Goal: Information Seeking & Learning: Check status

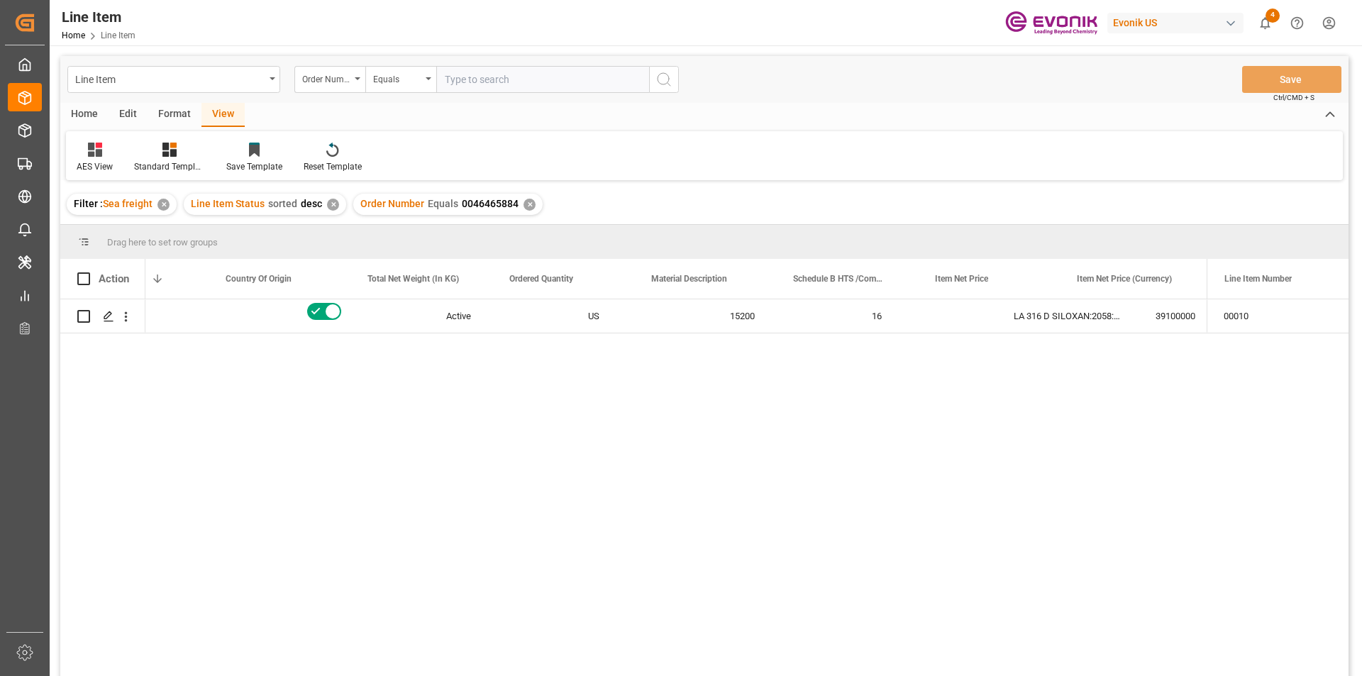
scroll to position [0, 362]
click at [526, 206] on div "✕" at bounding box center [530, 205] width 12 height 12
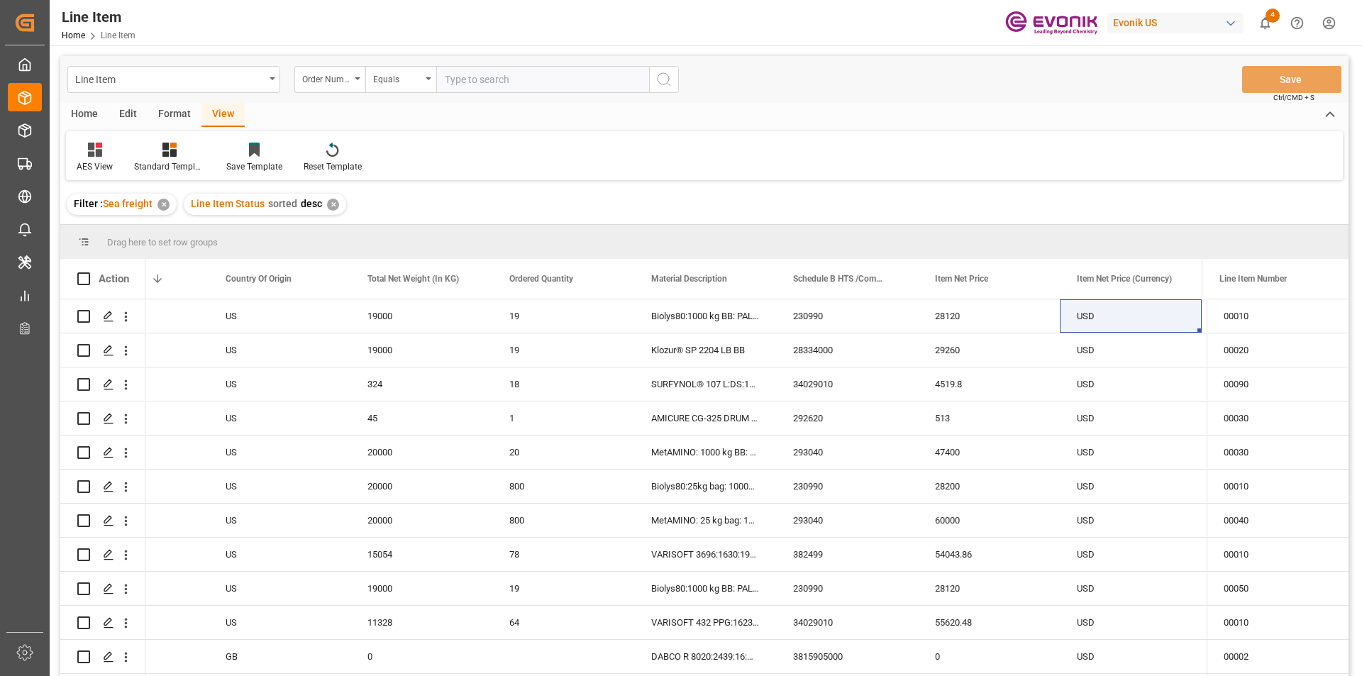
click at [513, 83] on input "text" at bounding box center [542, 79] width 213 height 27
paste input "2007020171"
type input "2007020171"
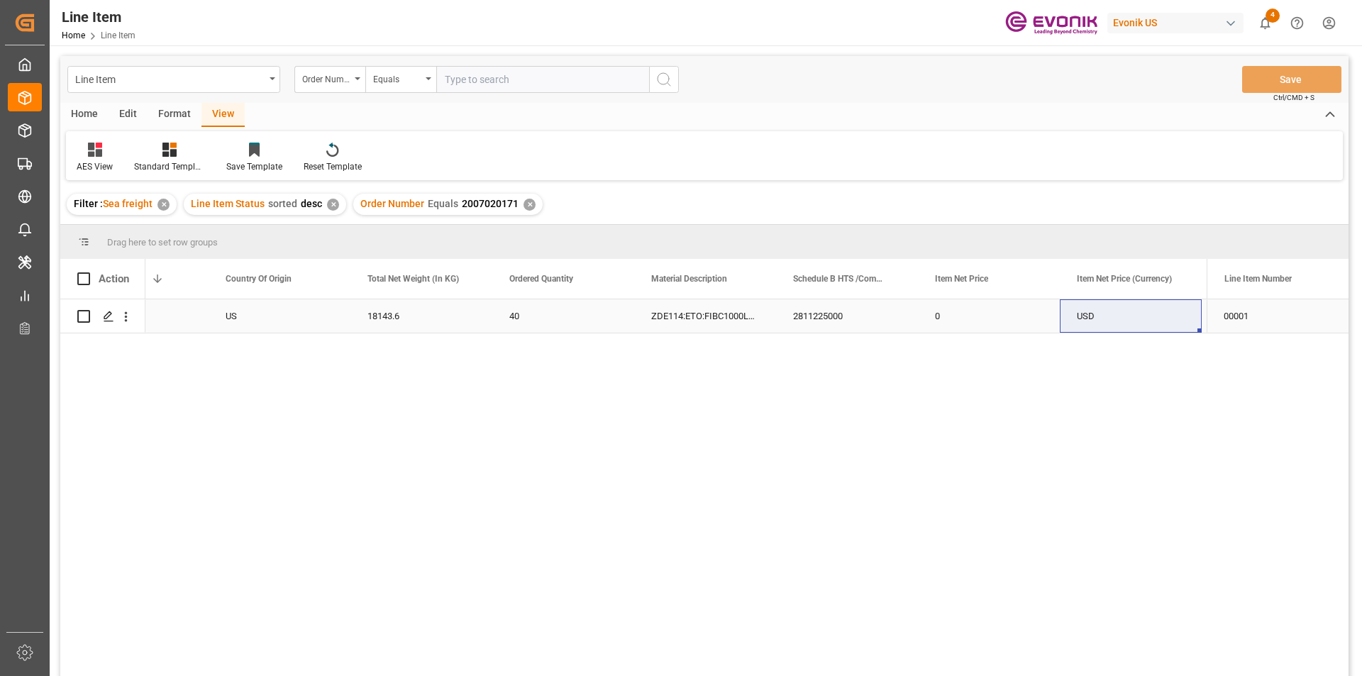
click at [934, 317] on div "0" at bounding box center [989, 315] width 142 height 33
click at [638, 314] on div "EAR99" at bounding box center [705, 315] width 142 height 33
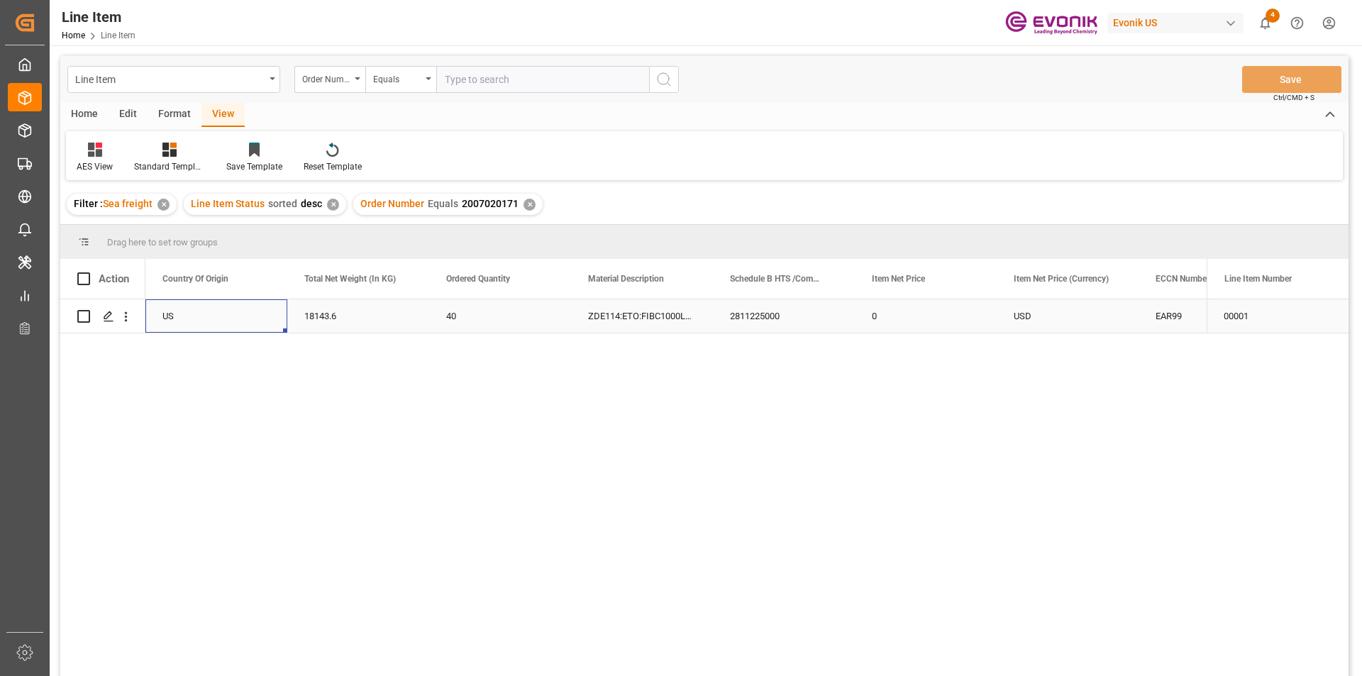
scroll to position [0, 284]
click at [880, 310] on div "2811225000" at bounding box center [926, 315] width 142 height 33
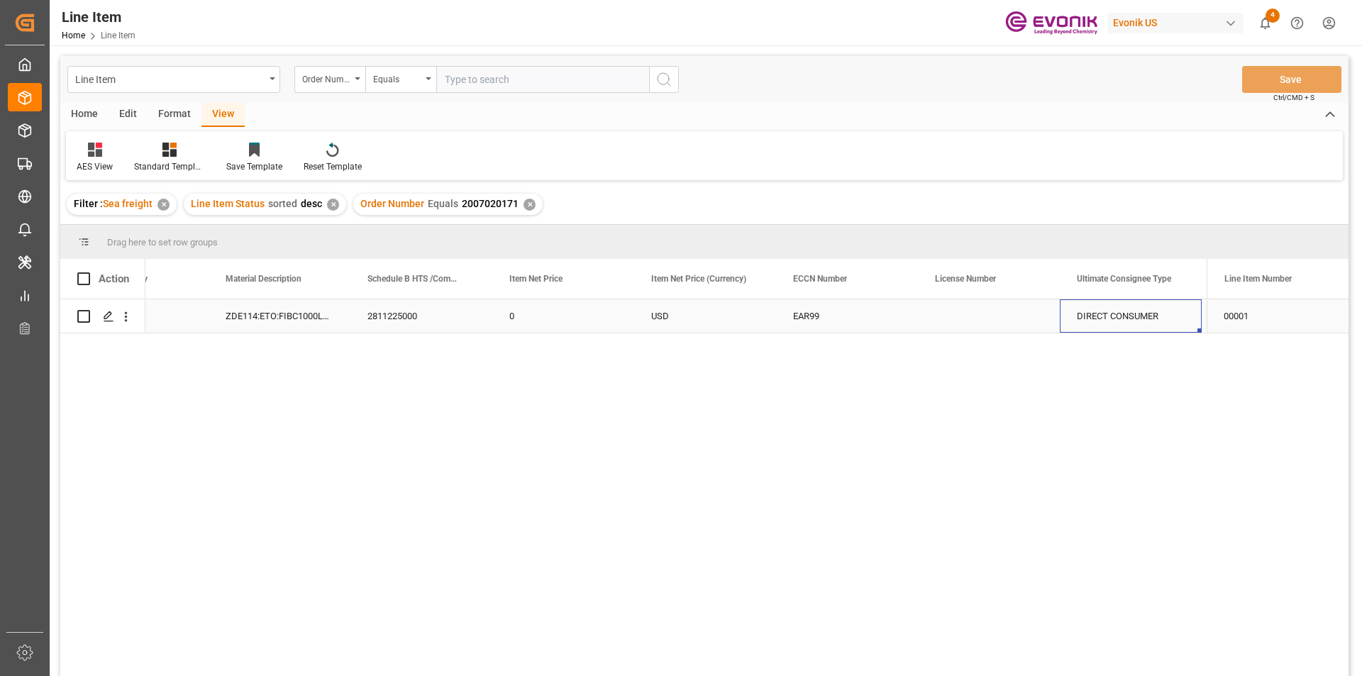
scroll to position [0, 930]
click at [524, 206] on div "✕" at bounding box center [530, 205] width 12 height 12
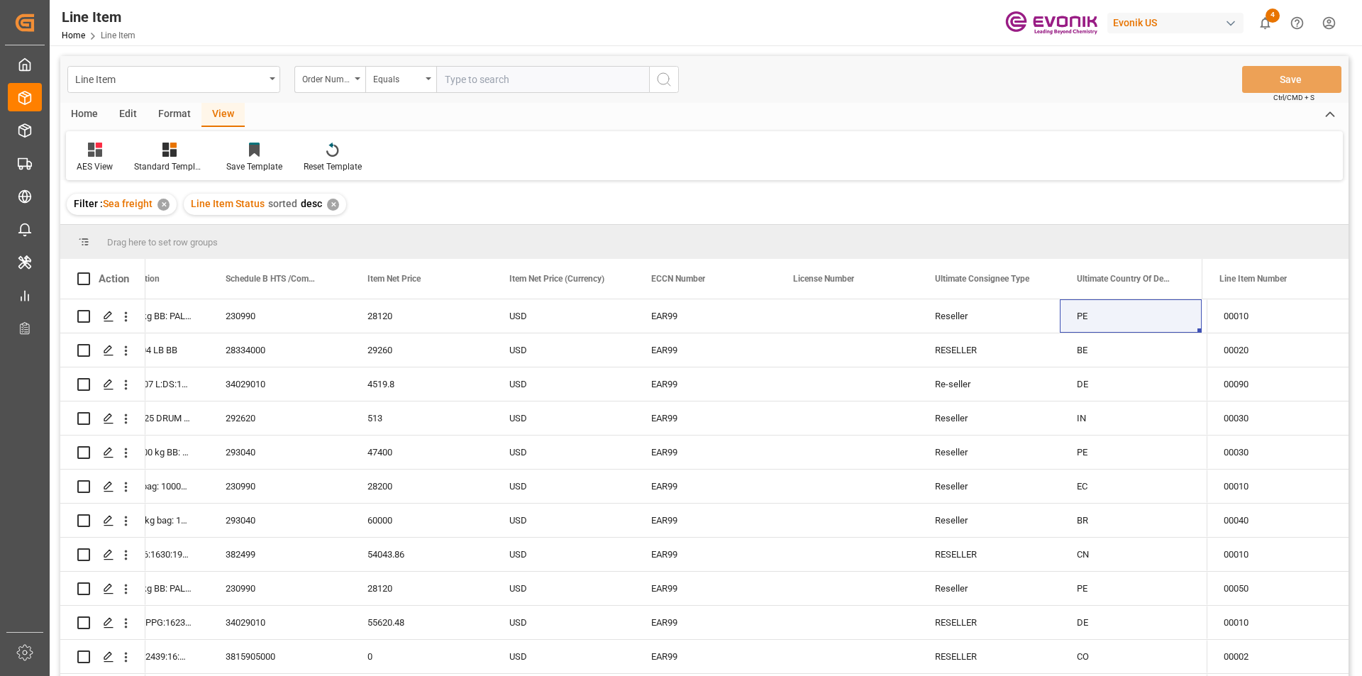
click at [493, 83] on input "text" at bounding box center [542, 79] width 213 height 27
paste input "2007020135"
type input "2007020135"
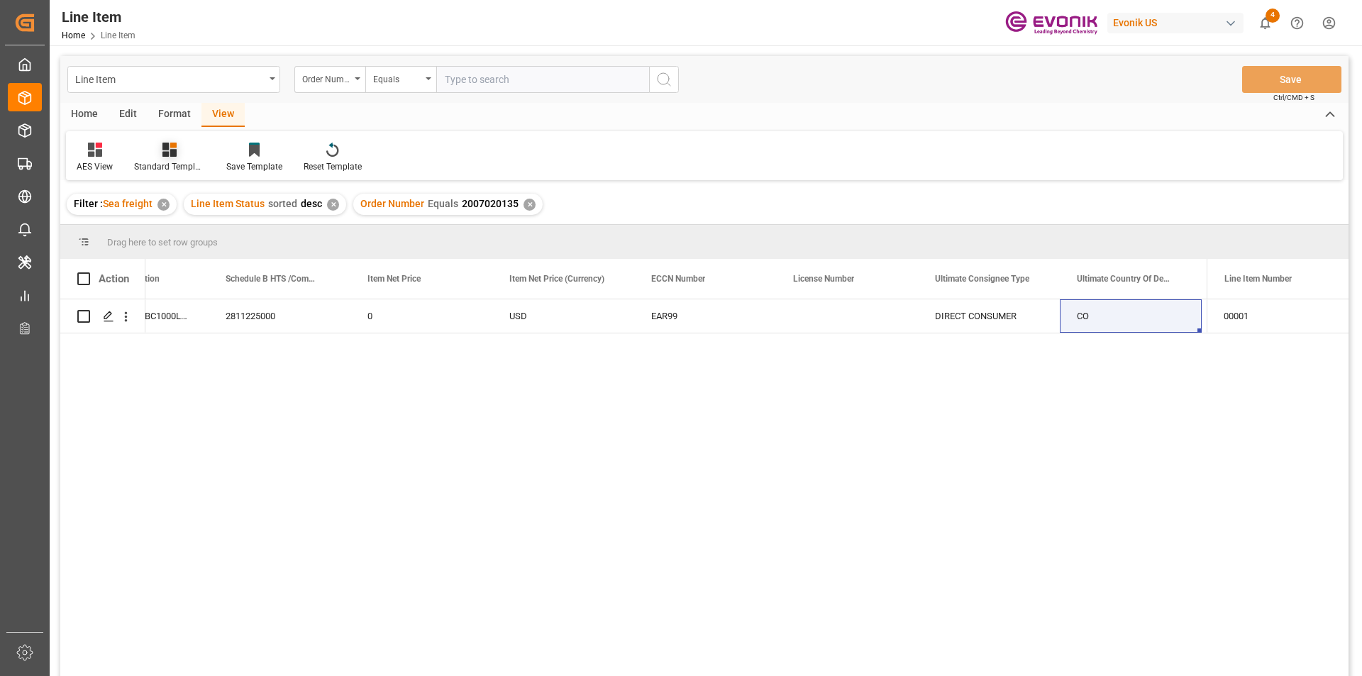
click at [172, 162] on div "Standard Templates" at bounding box center [169, 166] width 71 height 13
drag, startPoint x: 200, startPoint y: 317, endPoint x: 170, endPoint y: 319, distance: 30.5
click at [199, 317] on div "AES View" at bounding box center [207, 316] width 124 height 15
click at [131, 318] on icon "open menu" at bounding box center [125, 316] width 15 height 15
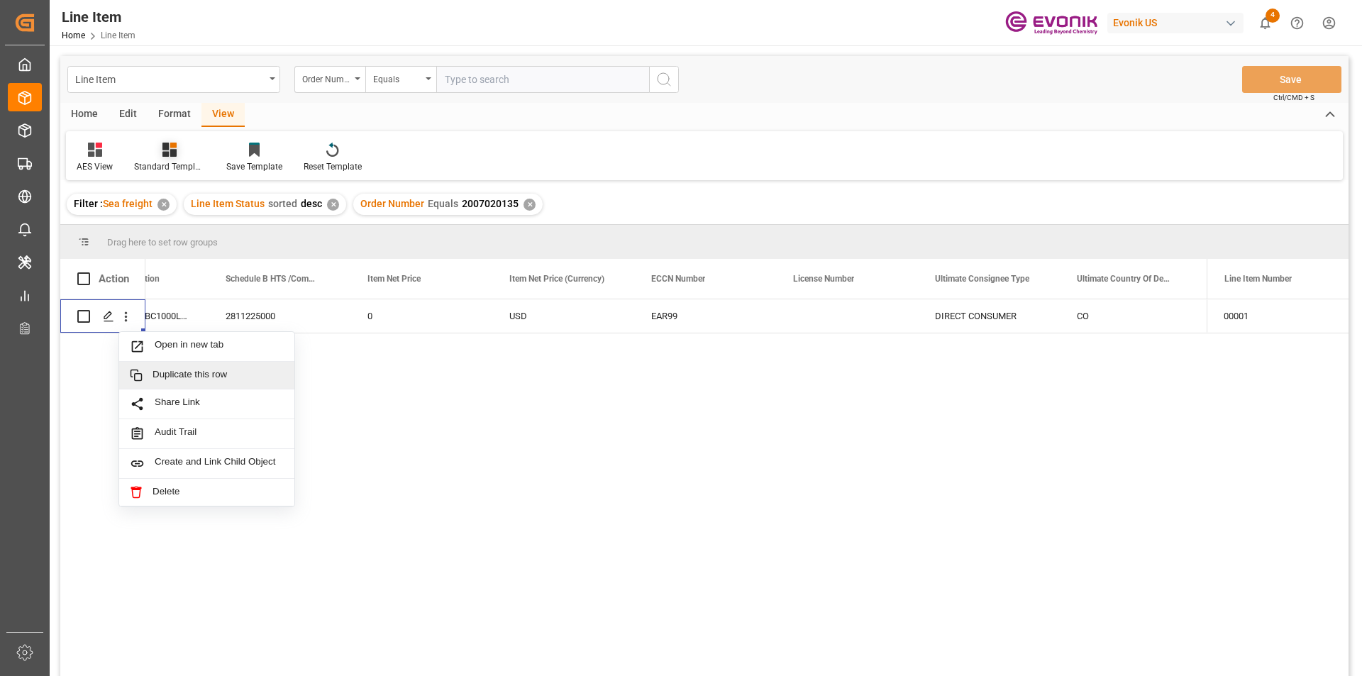
click at [176, 147] on icon at bounding box center [173, 146] width 6 height 6
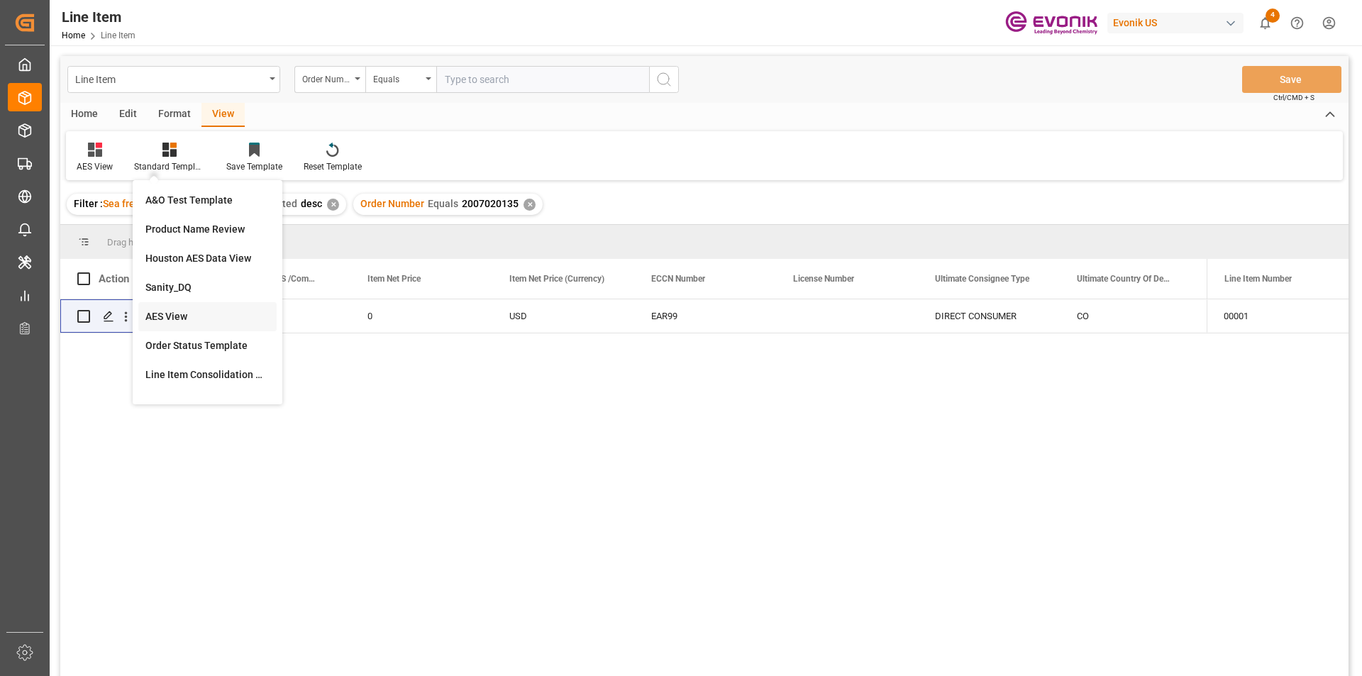
click at [187, 324] on div "AES View" at bounding box center [207, 316] width 124 height 15
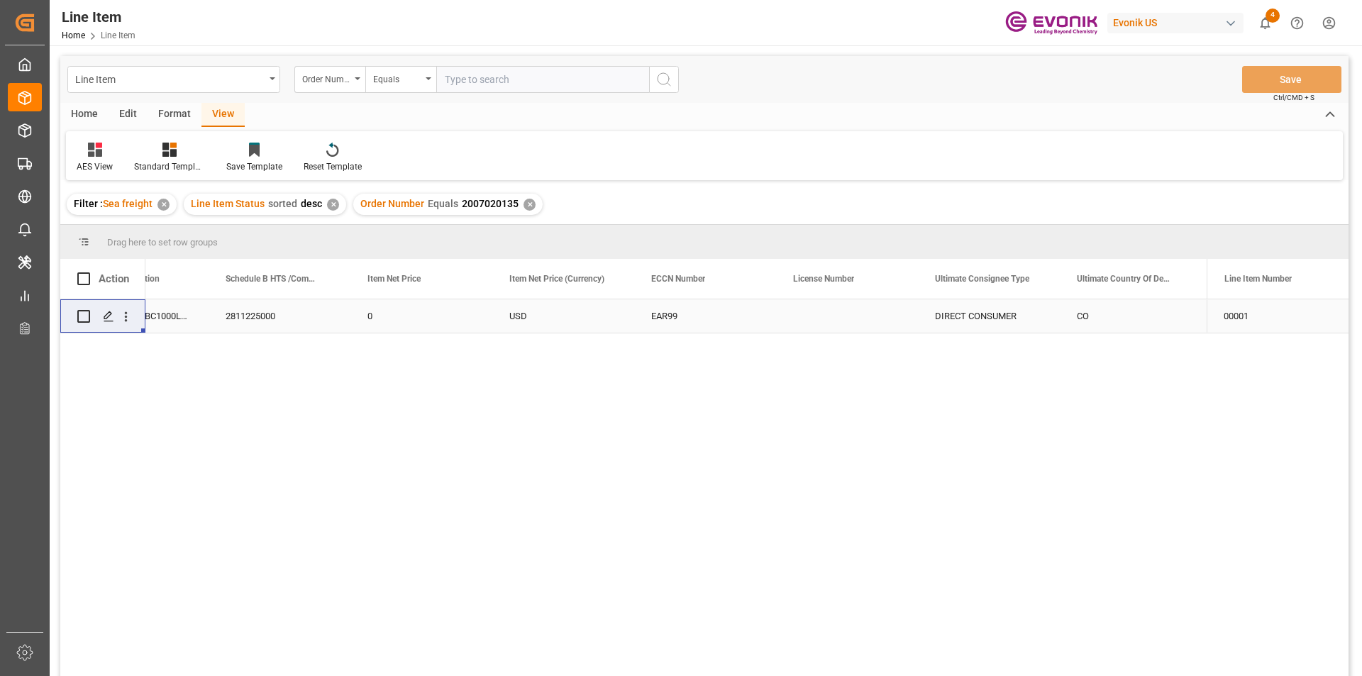
click at [610, 322] on div "USD" at bounding box center [563, 315] width 142 height 33
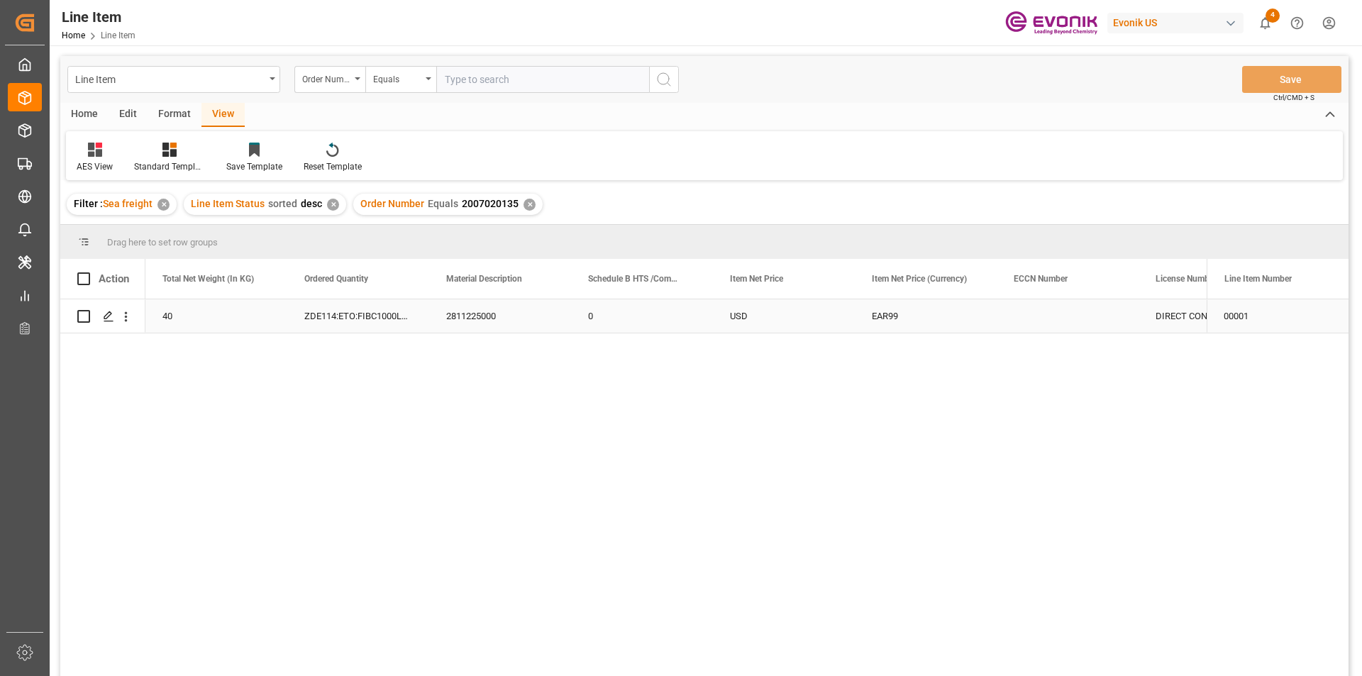
scroll to position [0, 426]
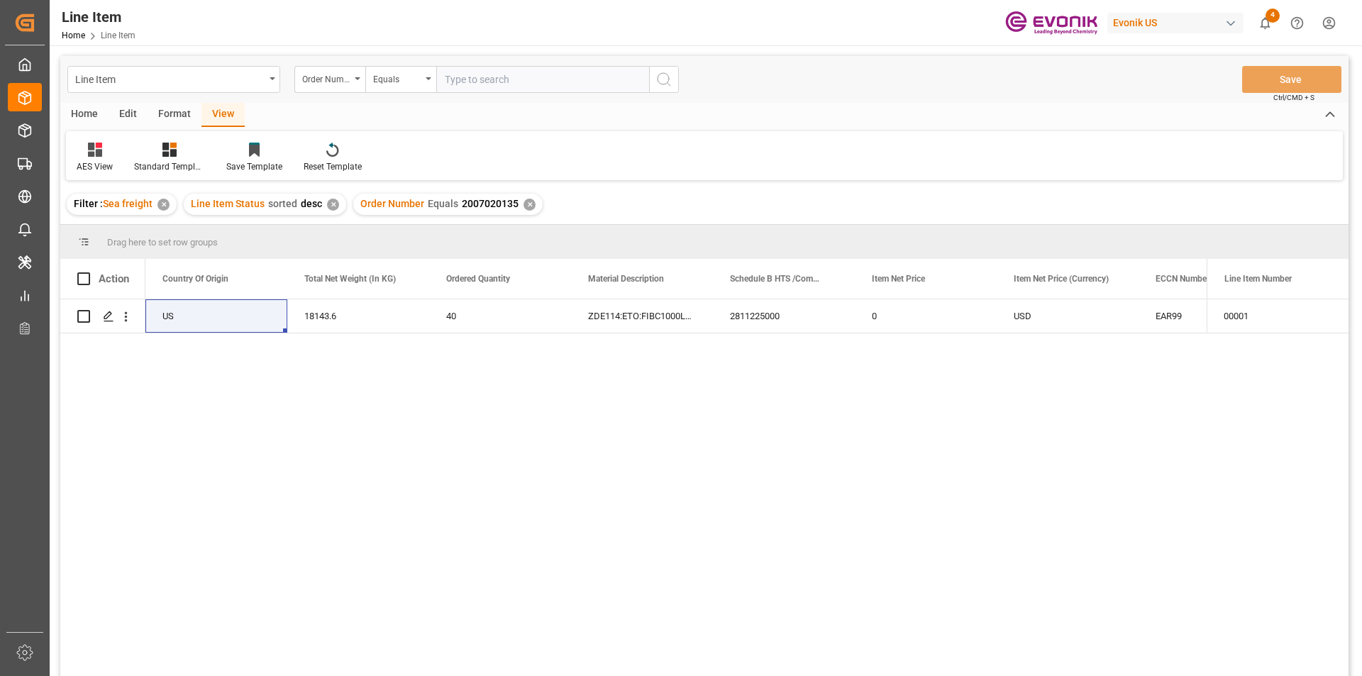
click at [528, 204] on div "✕" at bounding box center [530, 205] width 12 height 12
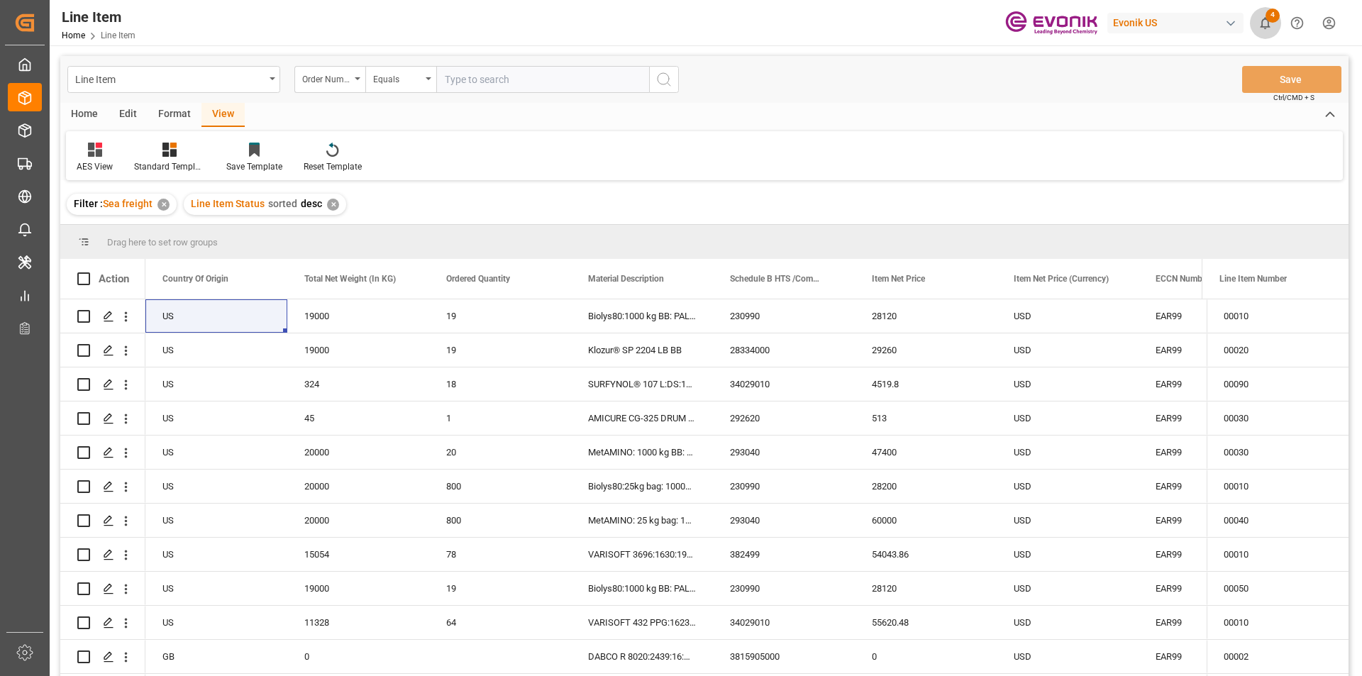
click at [1261, 21] on icon "show 4 new notifications" at bounding box center [1265, 23] width 15 height 15
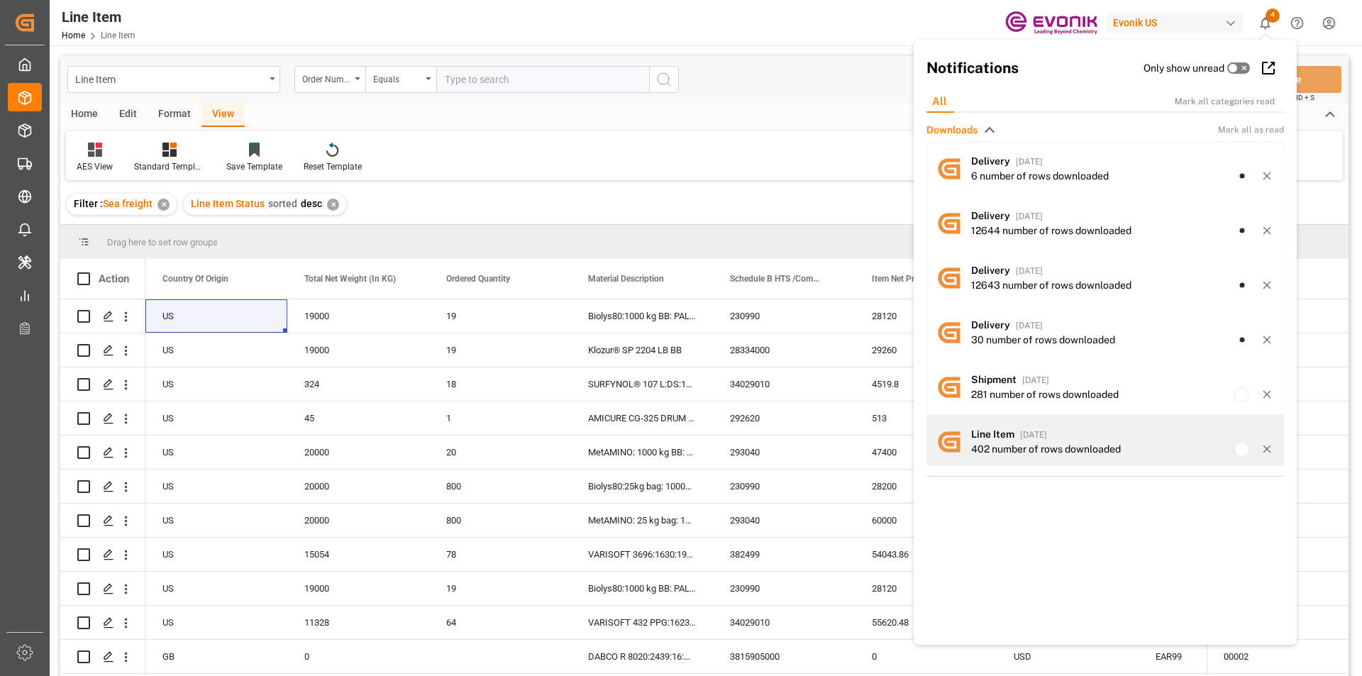
click at [1013, 439] on div "Line Item Home Line Item Evonik US 4 Notifications Only show unread All Mark al…" at bounding box center [704, 338] width 1309 height 676
click at [1234, 446] on div at bounding box center [1241, 449] width 15 height 15
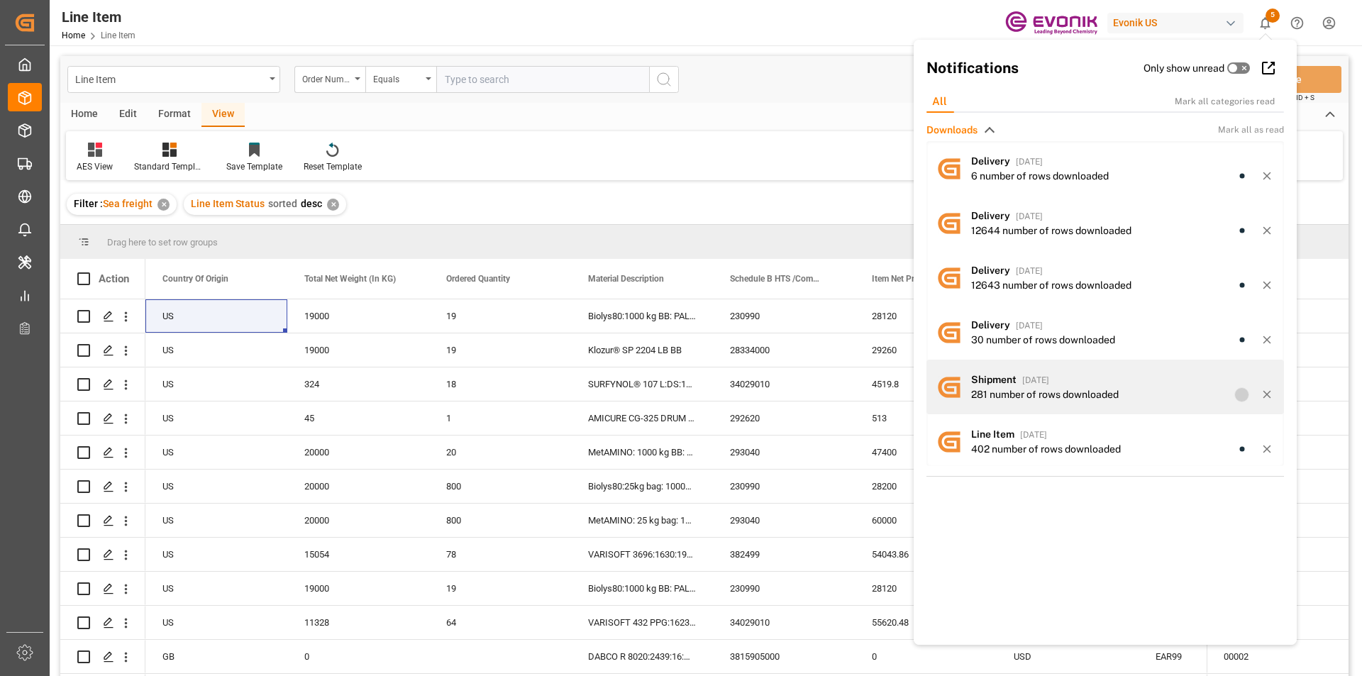
click at [1235, 389] on div at bounding box center [1241, 394] width 15 height 15
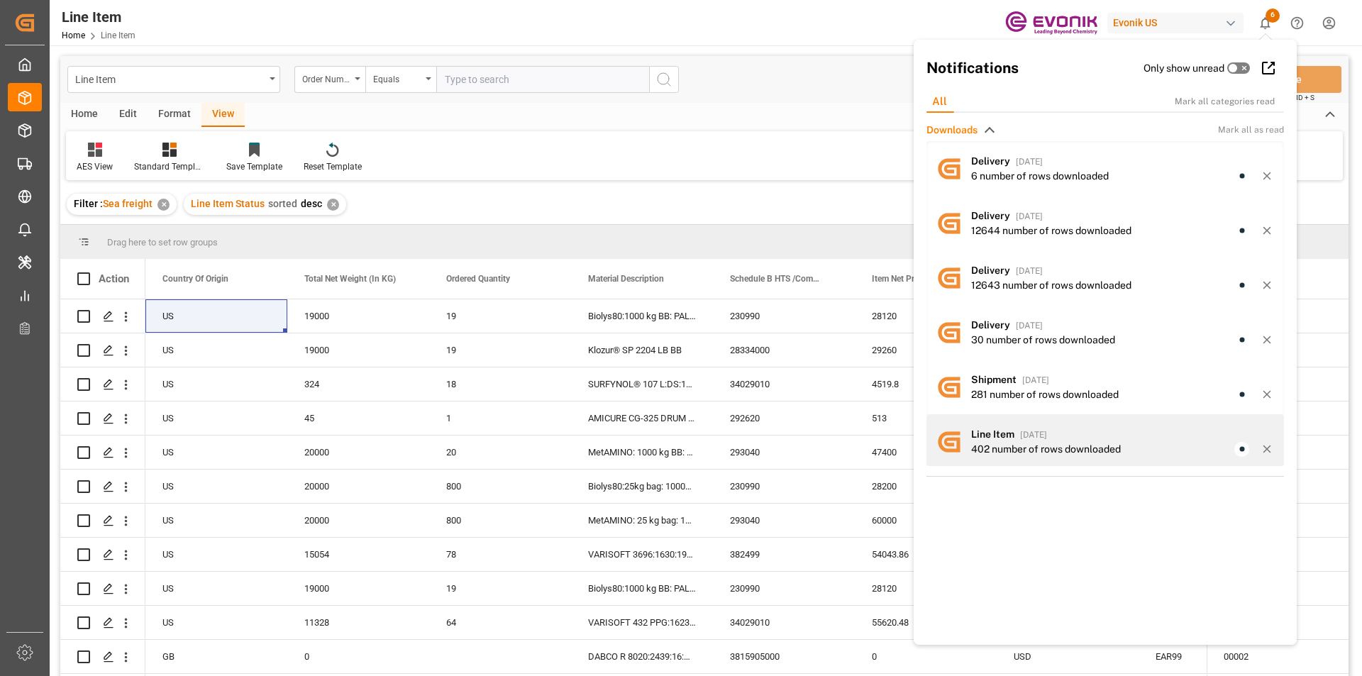
click at [997, 443] on div "402 number of rows downloaded" at bounding box center [1046, 449] width 150 height 15
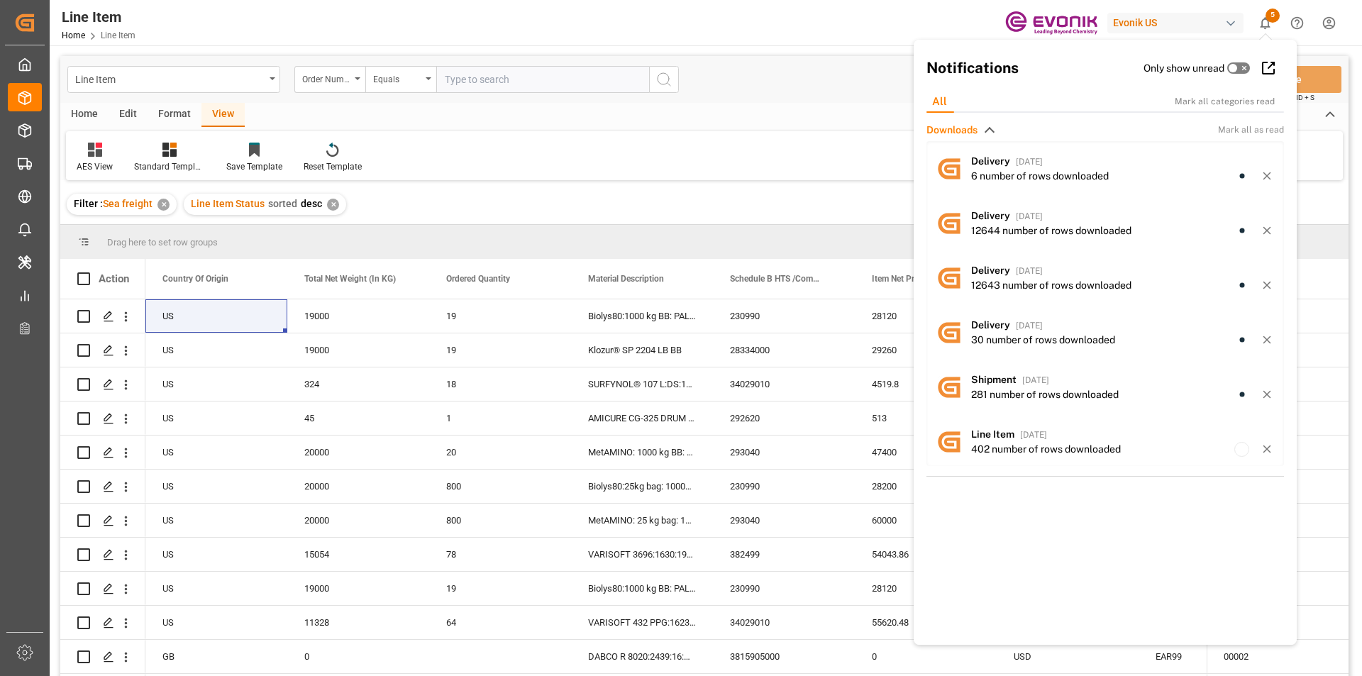
drag, startPoint x: 765, startPoint y: 123, endPoint x: 365, endPoint y: 40, distance: 408.7
click at [764, 123] on div "Home Edit Format View" at bounding box center [704, 115] width 1288 height 24
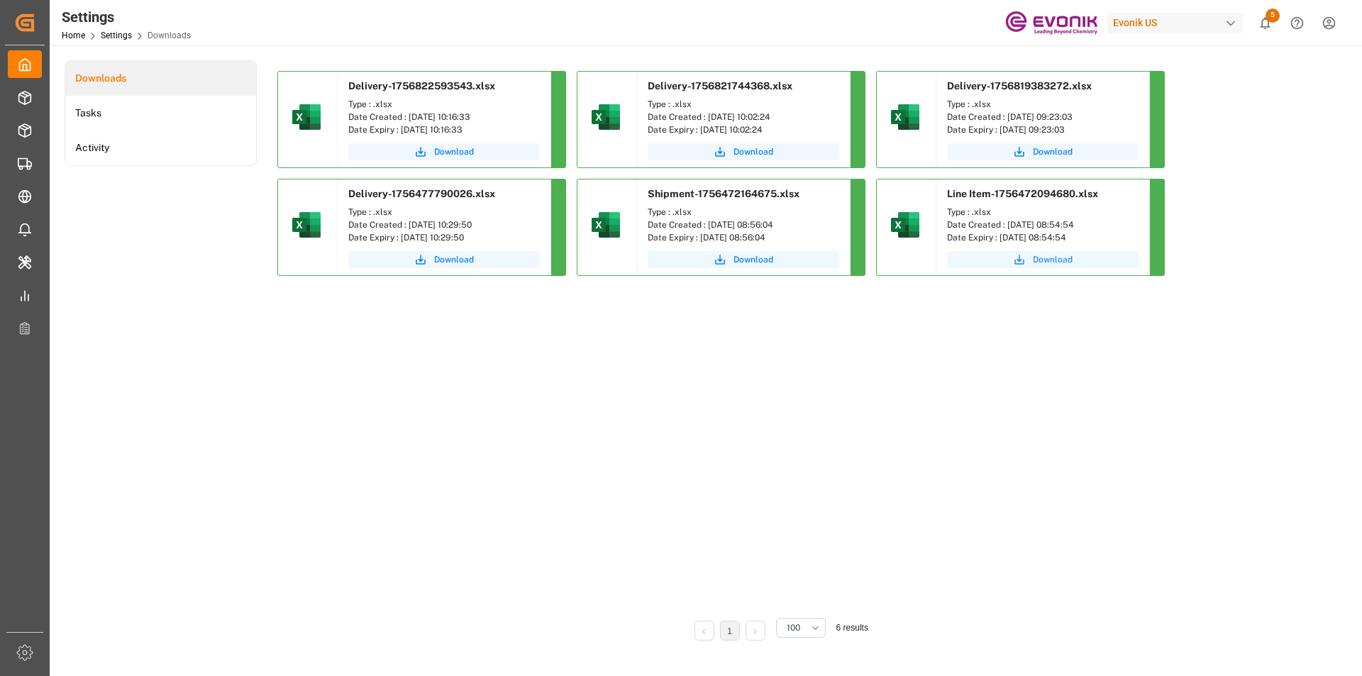
click at [1019, 260] on icon "submit" at bounding box center [1019, 260] width 10 height 10
click at [1328, 273] on div "Downloads Tasks Activity Delivery-1756822593543.xlsx Type : .xlsx Date Created …" at bounding box center [705, 360] width 1280 height 600
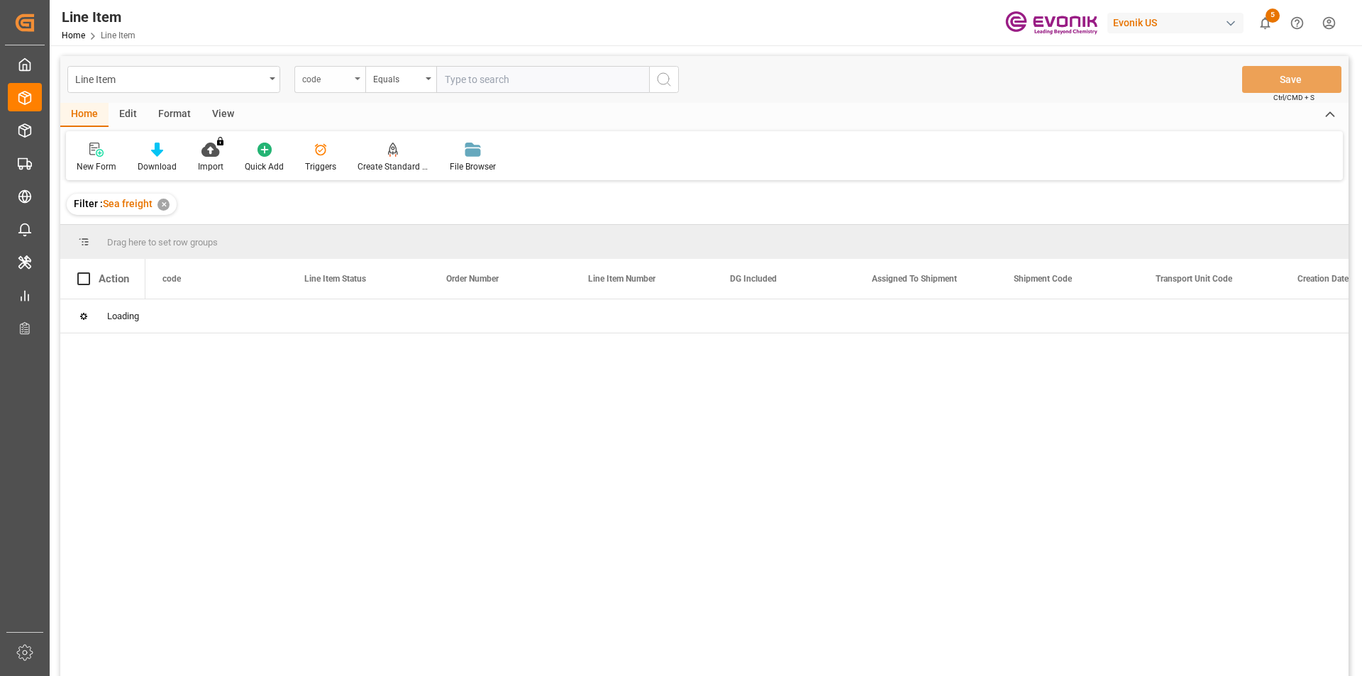
click at [347, 79] on div "code" at bounding box center [326, 78] width 48 height 16
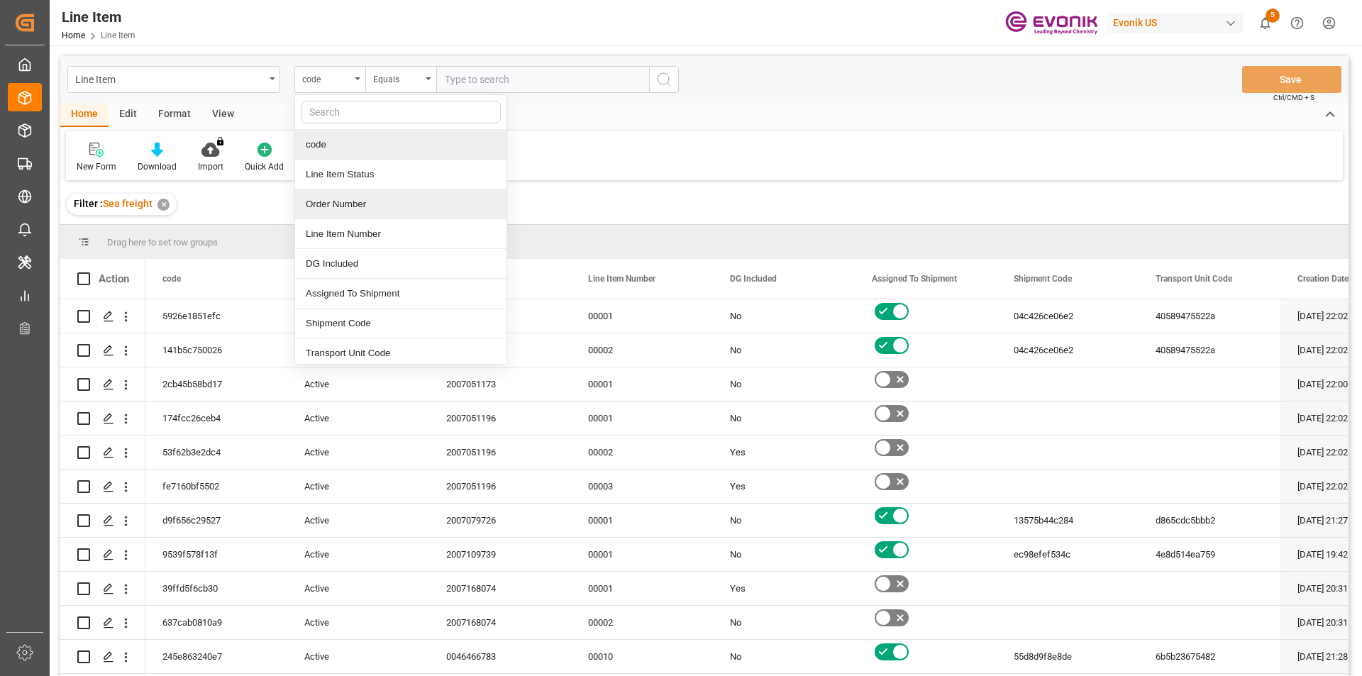
click at [340, 201] on div "Order Number" at bounding box center [400, 204] width 211 height 30
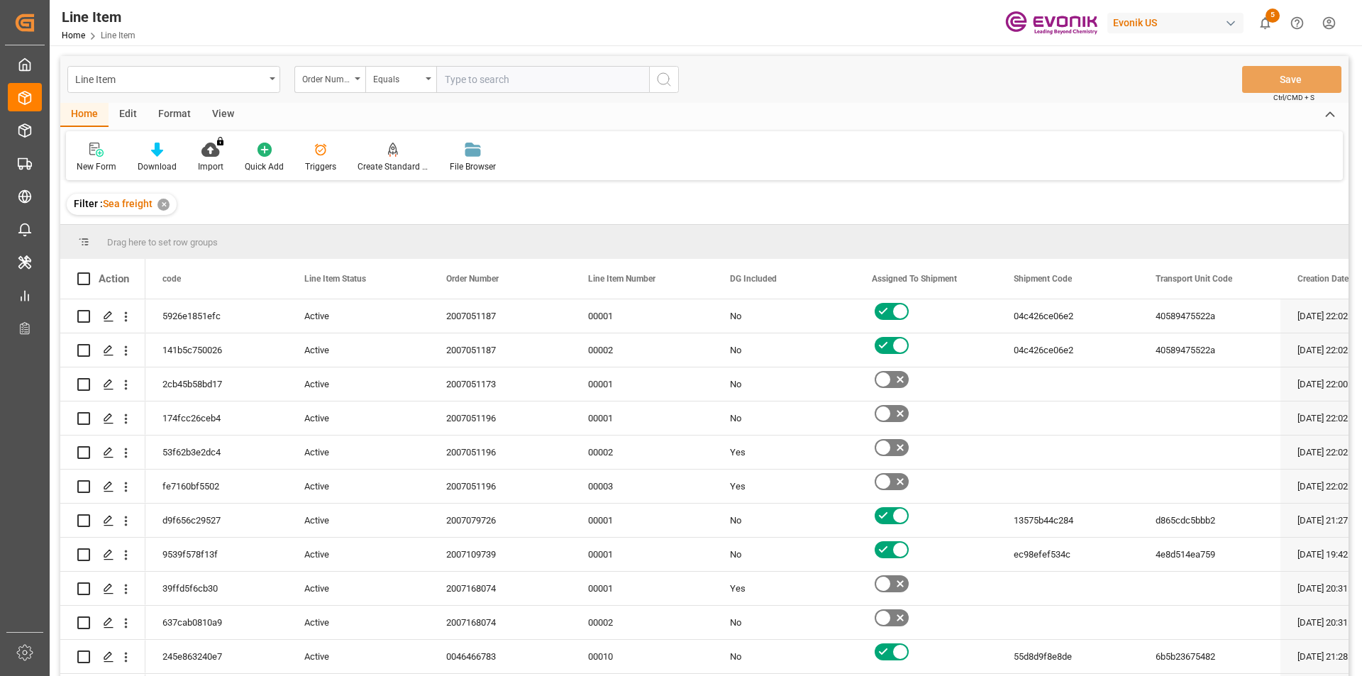
click at [484, 79] on input "text" at bounding box center [542, 79] width 213 height 27
paste input "0046448615"
type input "0046448615"
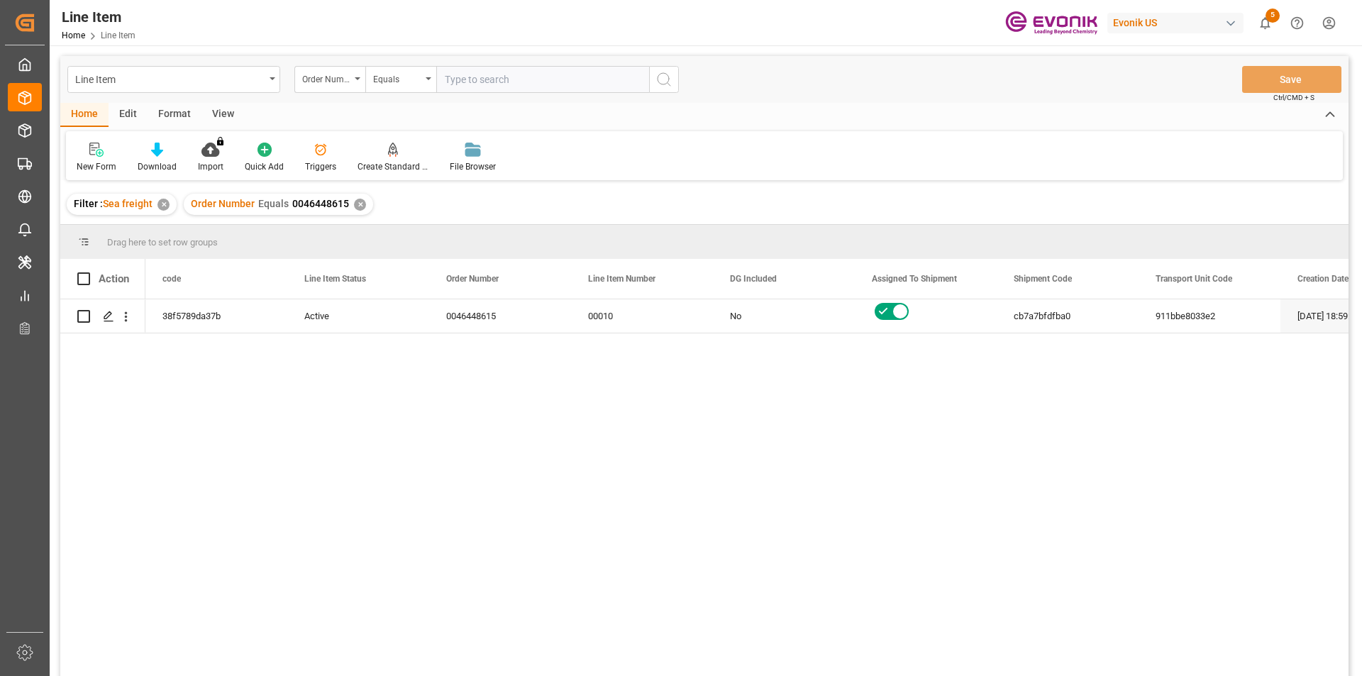
click at [225, 113] on div "View" at bounding box center [222, 115] width 43 height 24
click at [158, 147] on icon at bounding box center [161, 150] width 14 height 14
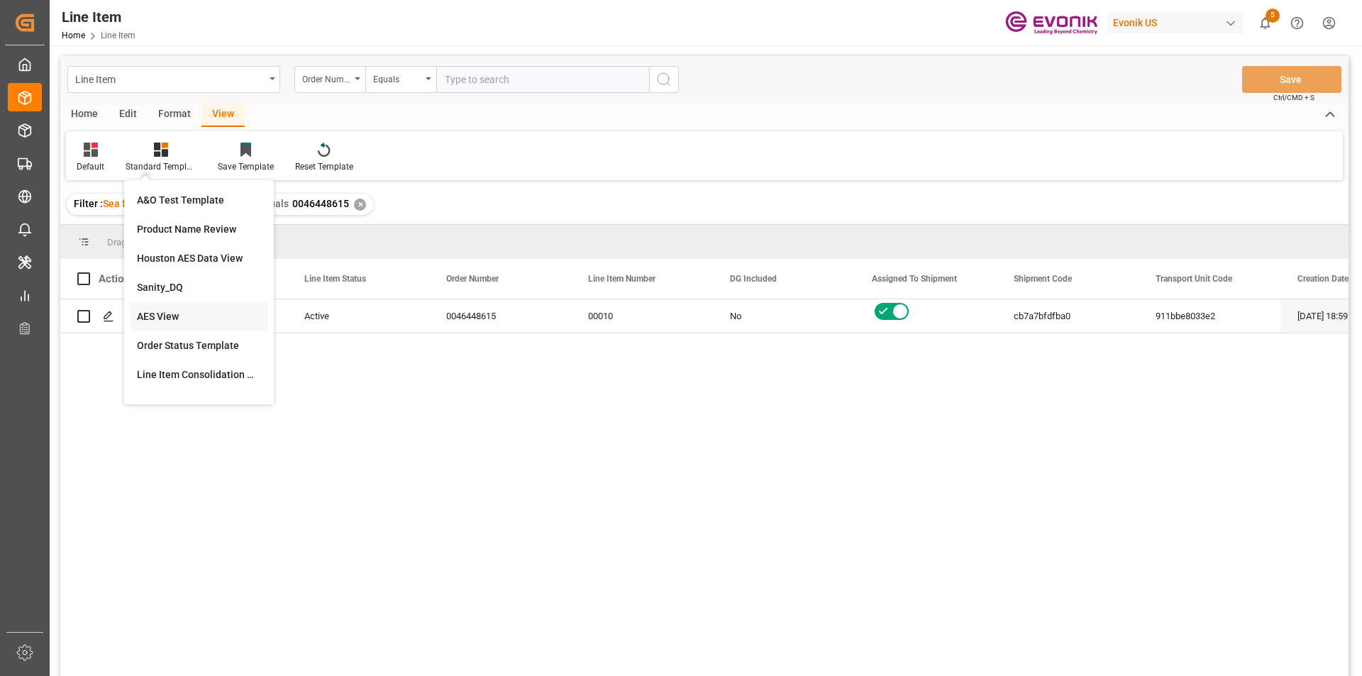
click at [186, 317] on div "AES View" at bounding box center [199, 316] width 124 height 15
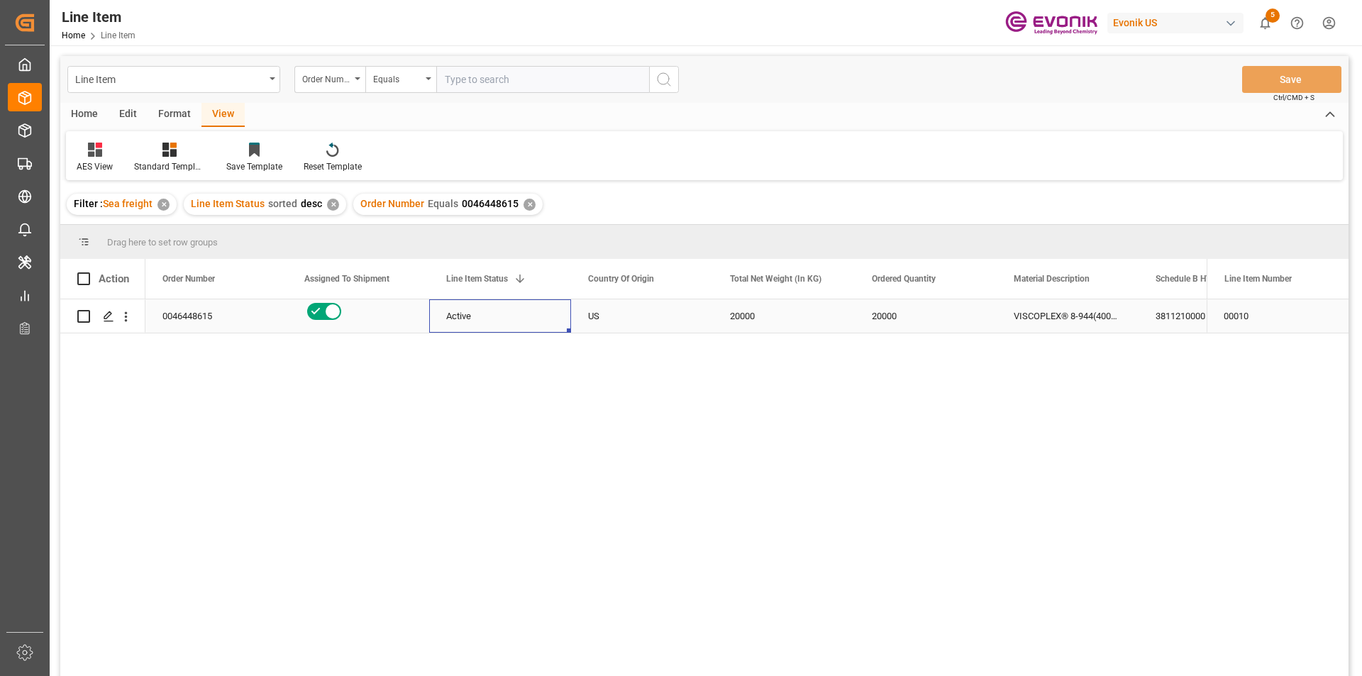
click at [526, 309] on div "Active" at bounding box center [500, 316] width 108 height 33
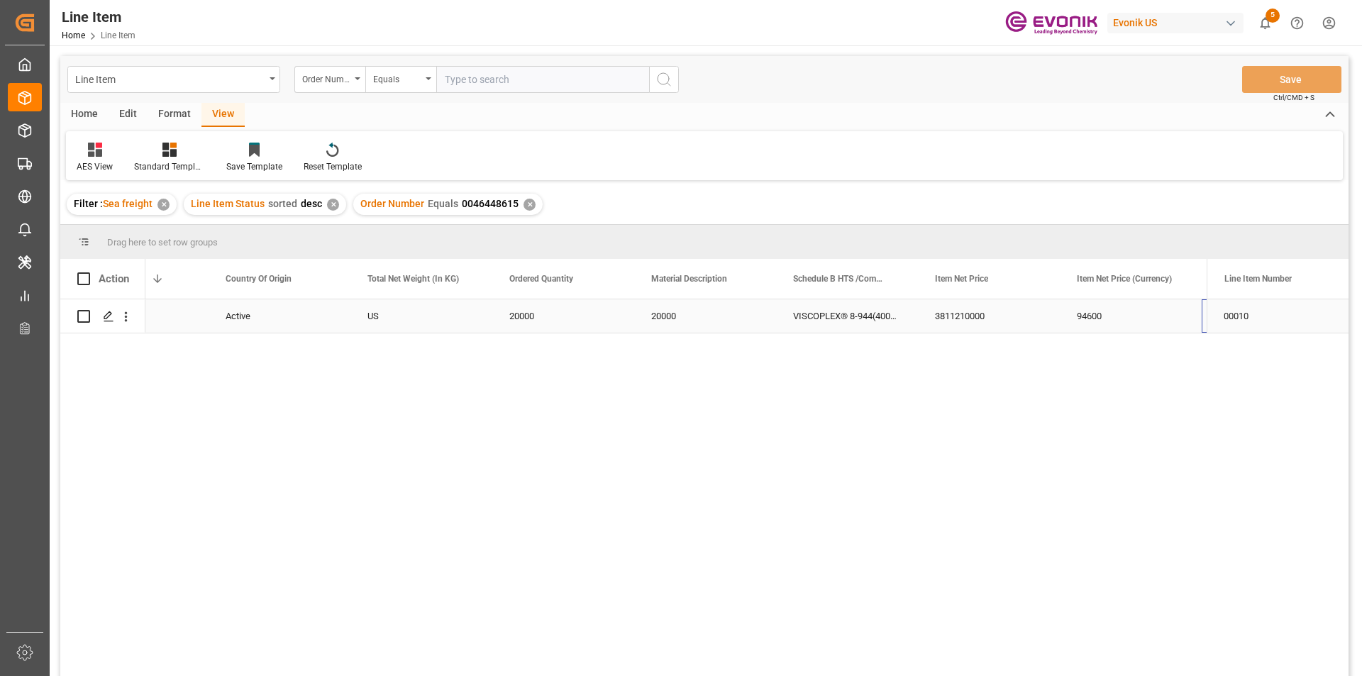
scroll to position [0, 362]
click at [967, 331] on div "94600" at bounding box center [989, 315] width 142 height 33
click at [367, 316] on div "20000" at bounding box center [421, 315] width 142 height 33
click at [265, 313] on div "US" at bounding box center [280, 315] width 142 height 33
click at [124, 315] on icon "open menu" at bounding box center [125, 316] width 15 height 15
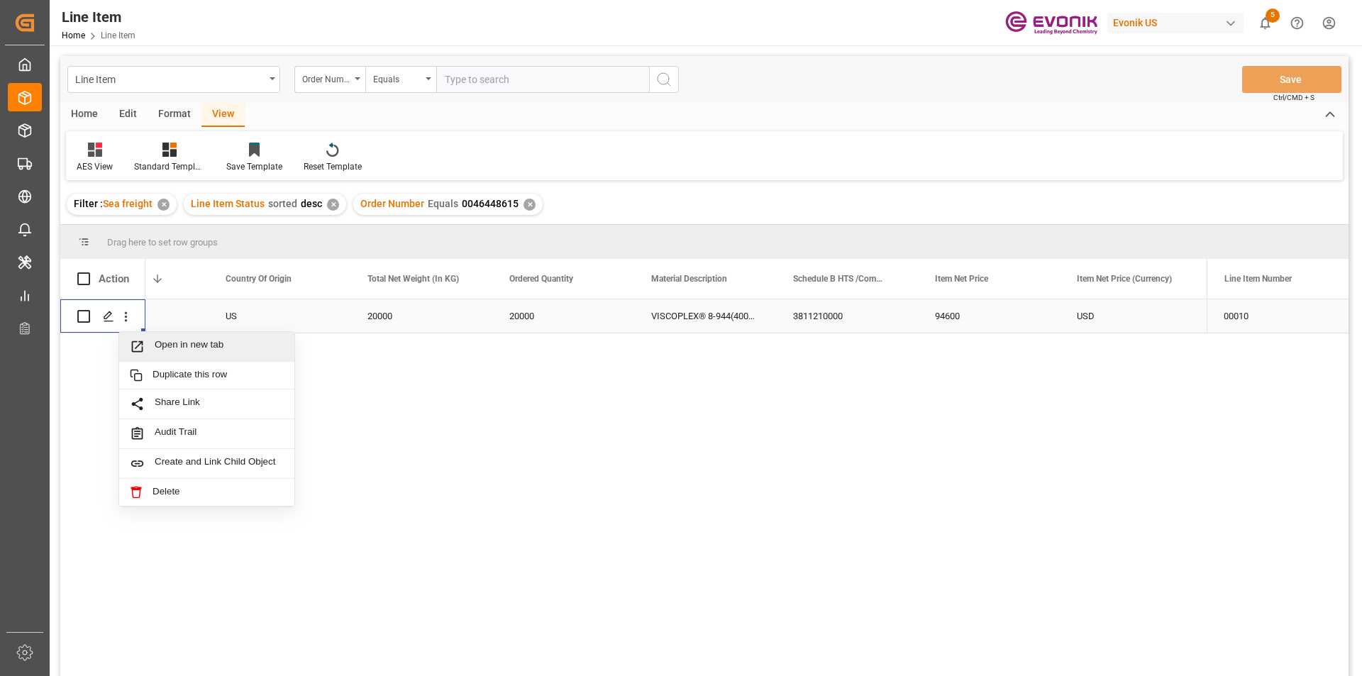
click at [224, 345] on span "Open in new tab" at bounding box center [219, 346] width 129 height 15
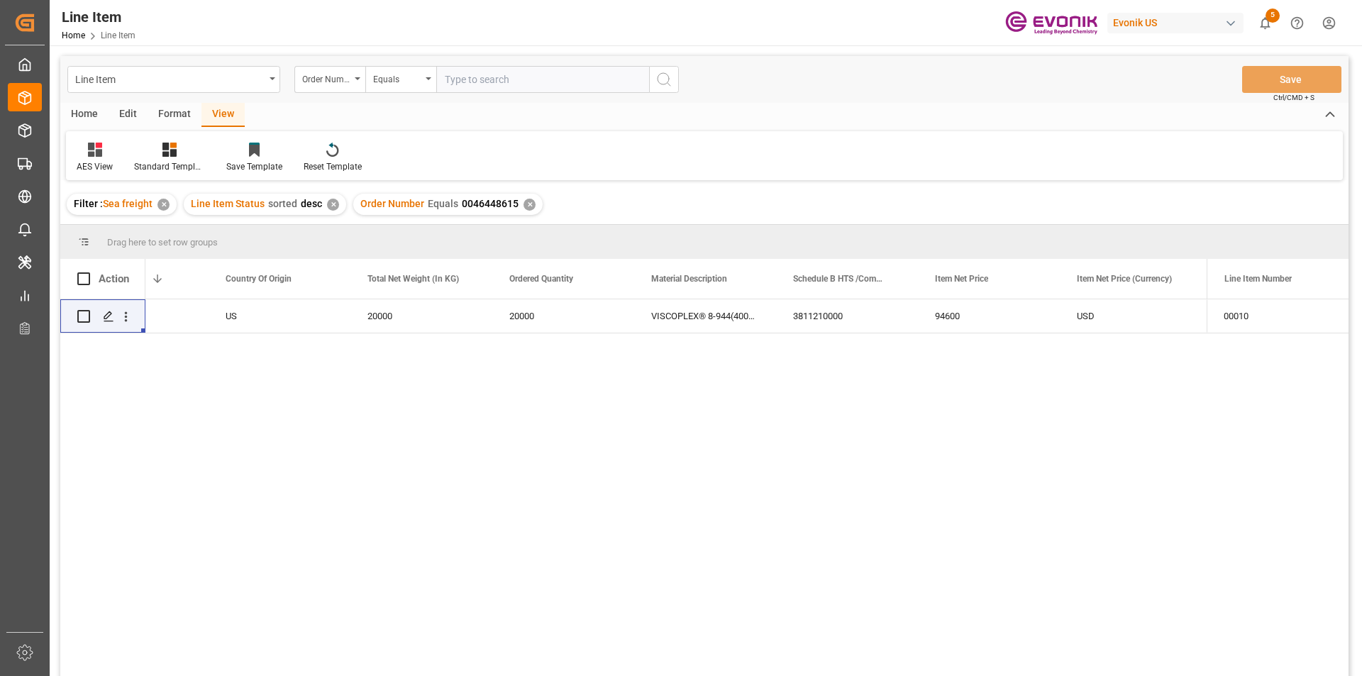
drag, startPoint x: 671, startPoint y: 337, endPoint x: 703, endPoint y: 313, distance: 40.0
click at [671, 336] on div "Active US 20000 20000 VISCOPLEX® 8-944(4001) BC 3811210000 94600 USD EAR99" at bounding box center [675, 492] width 1061 height 386
click at [703, 313] on div "VISCOPLEX® 8-944(4001) BC" at bounding box center [705, 315] width 142 height 33
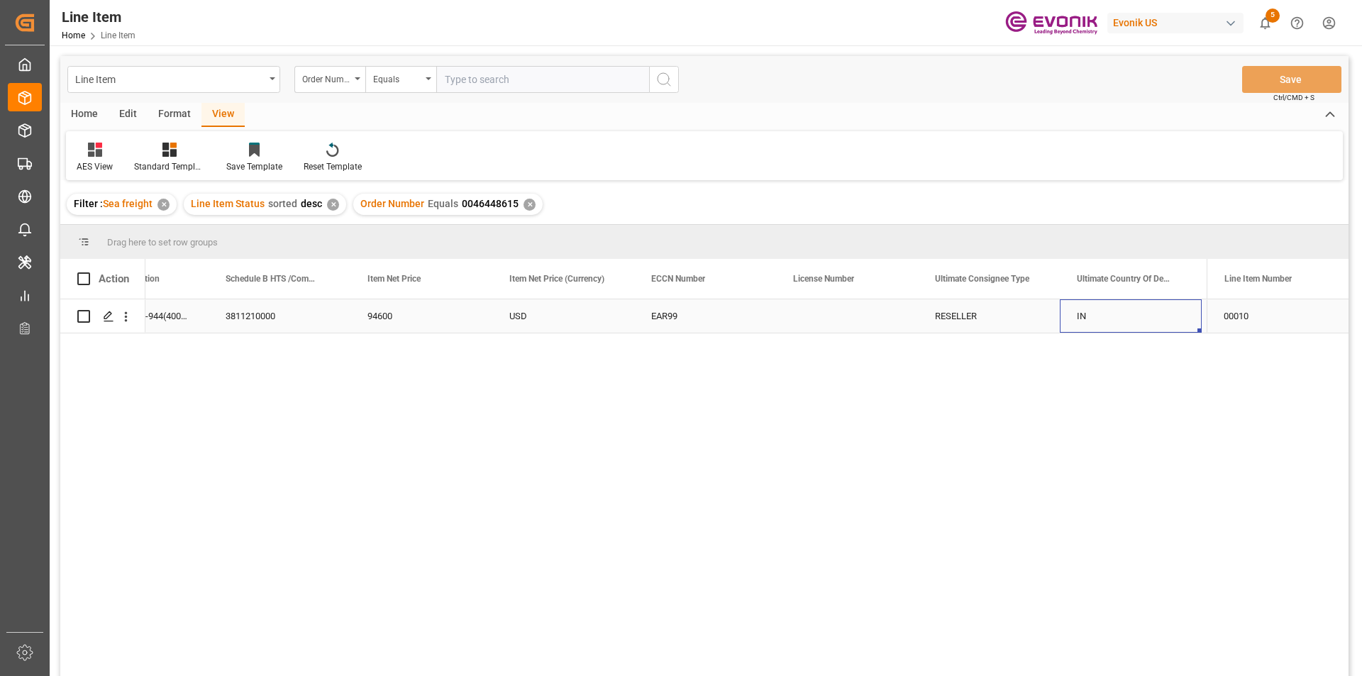
scroll to position [0, 1072]
click at [937, 312] on div "IN" at bounding box center [989, 315] width 142 height 33
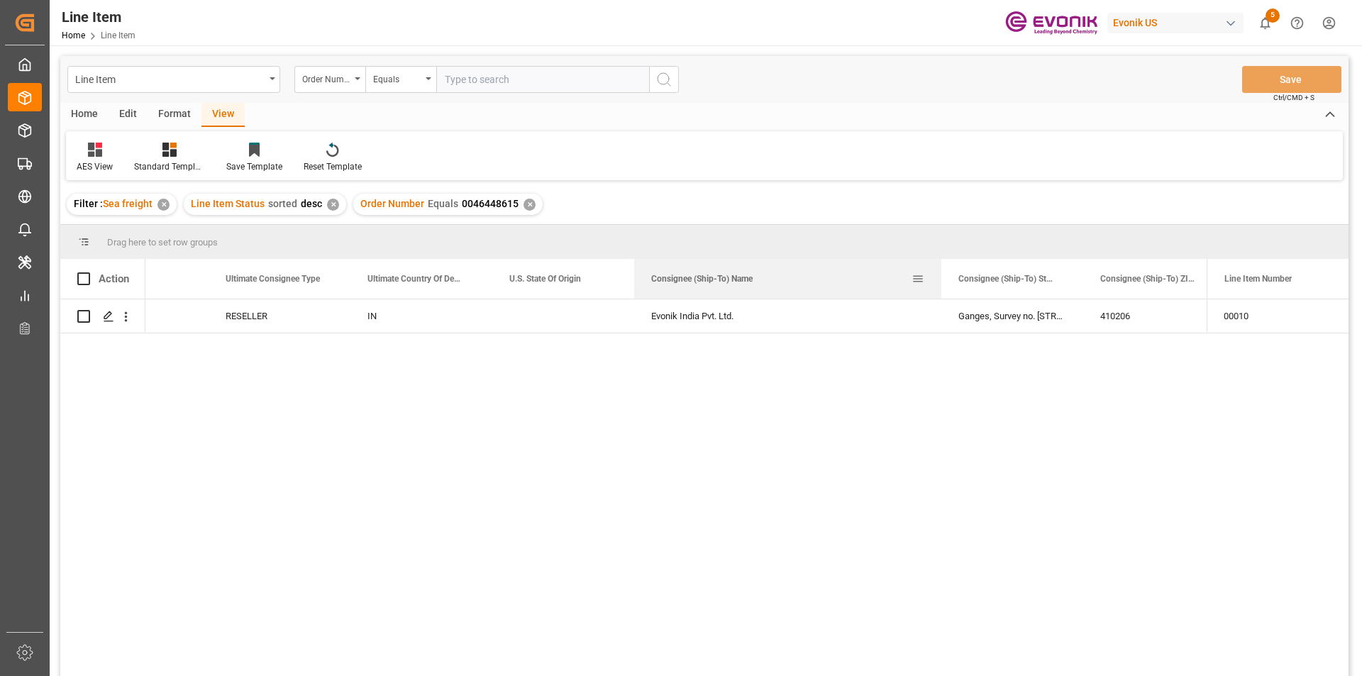
drag, startPoint x: 775, startPoint y: 277, endPoint x: 941, endPoint y: 259, distance: 166.2
click at [941, 259] on div at bounding box center [941, 279] width 6 height 40
click at [722, 316] on div "Evonik India Pvt. Ltd." at bounding box center [787, 315] width 307 height 33
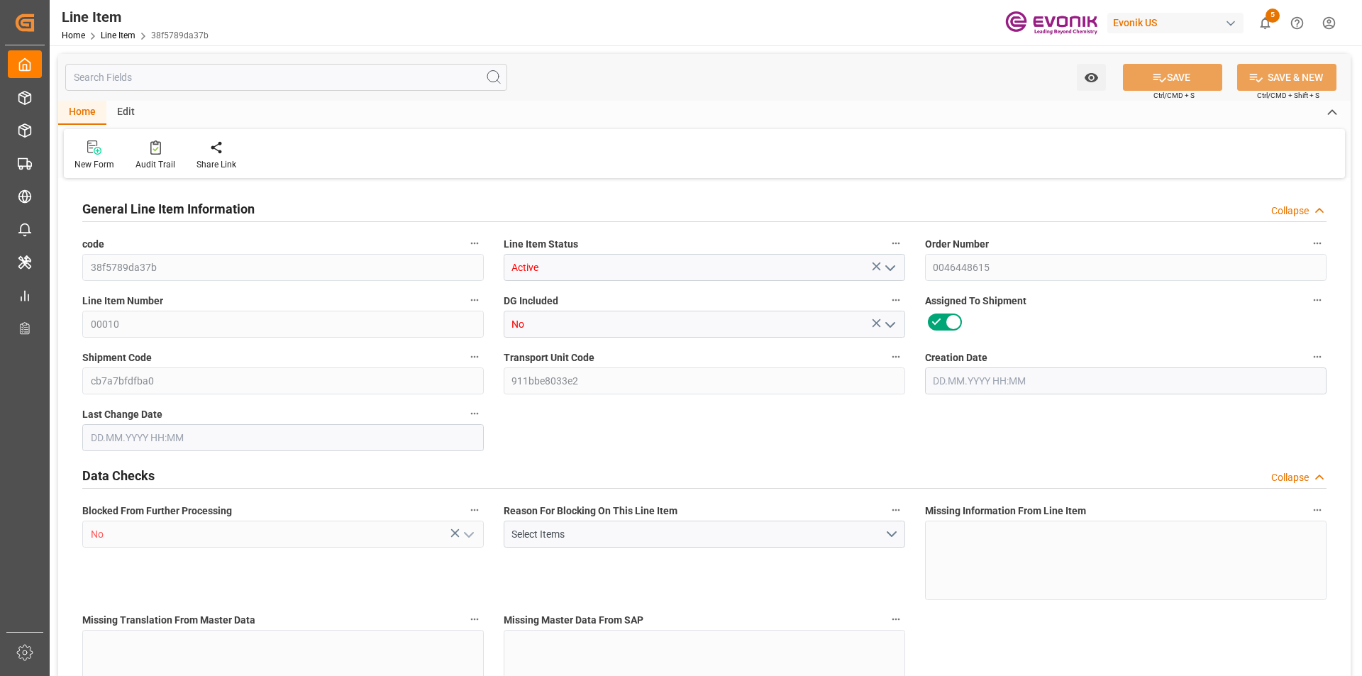
type input "0"
type input "20000"
type input "0"
type input "20000"
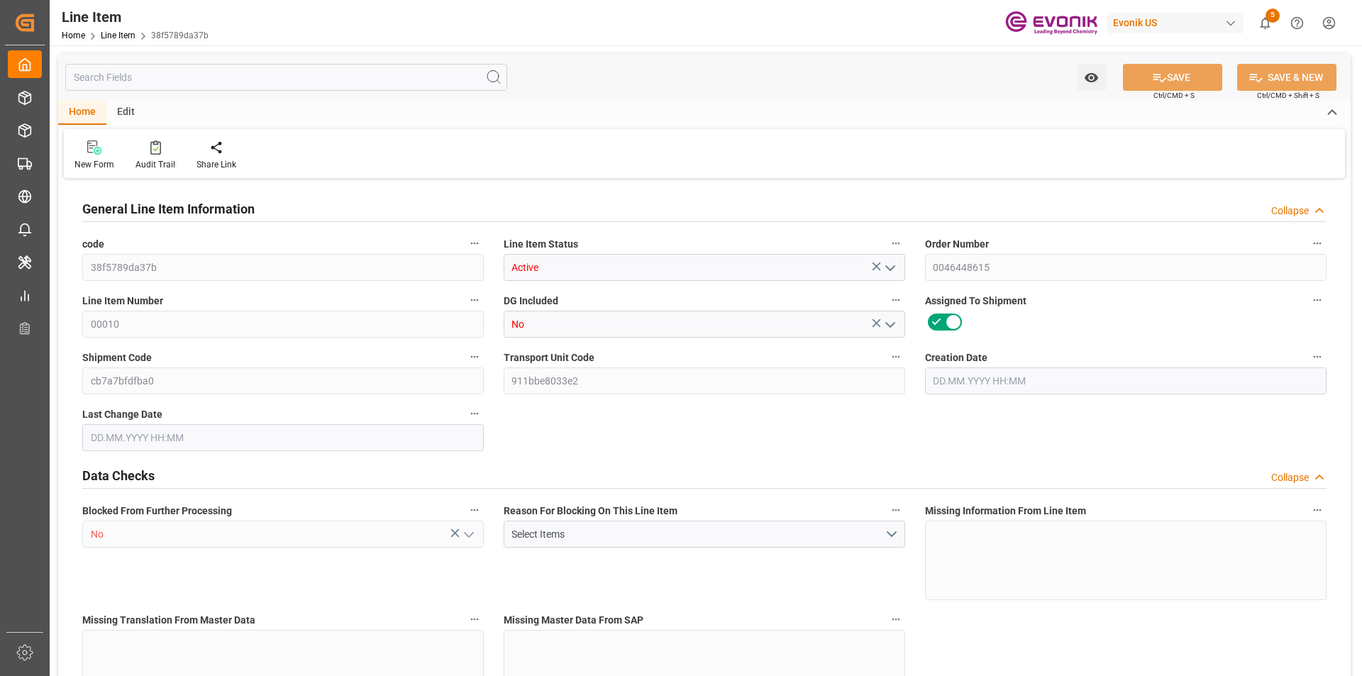
type input "94600"
type input "20000"
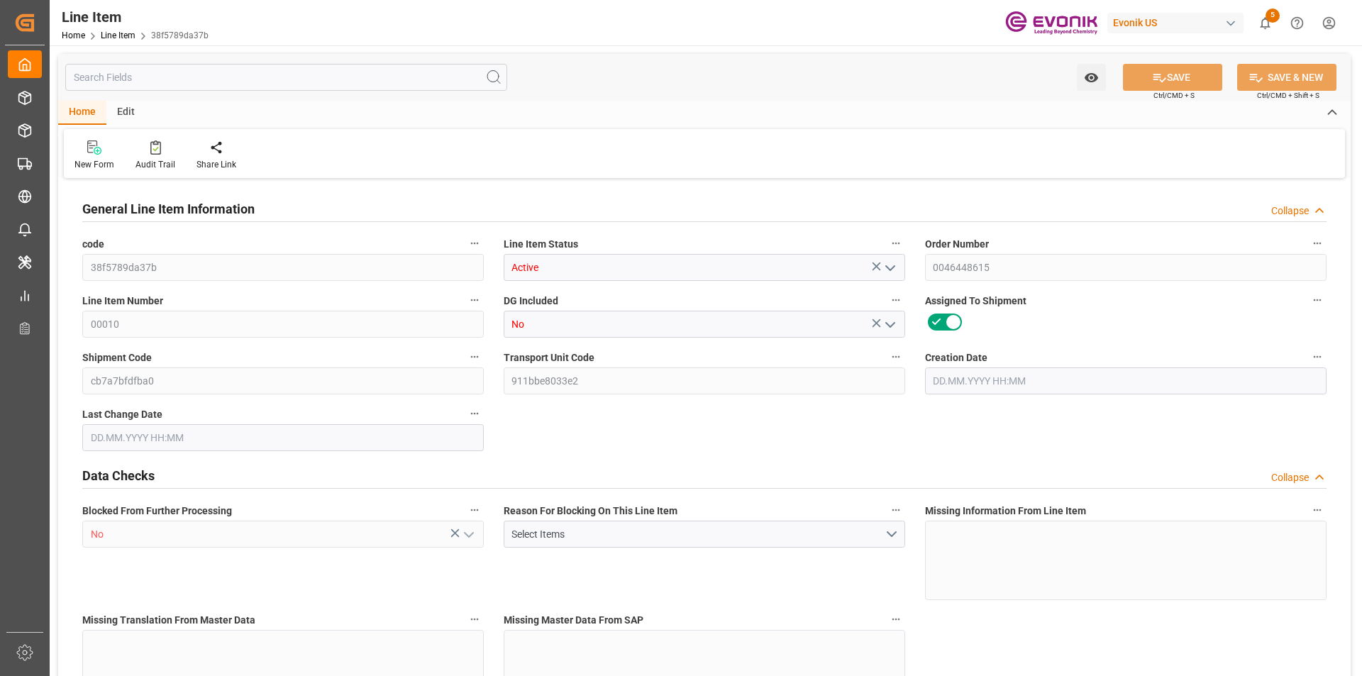
type input "20000"
type input "0"
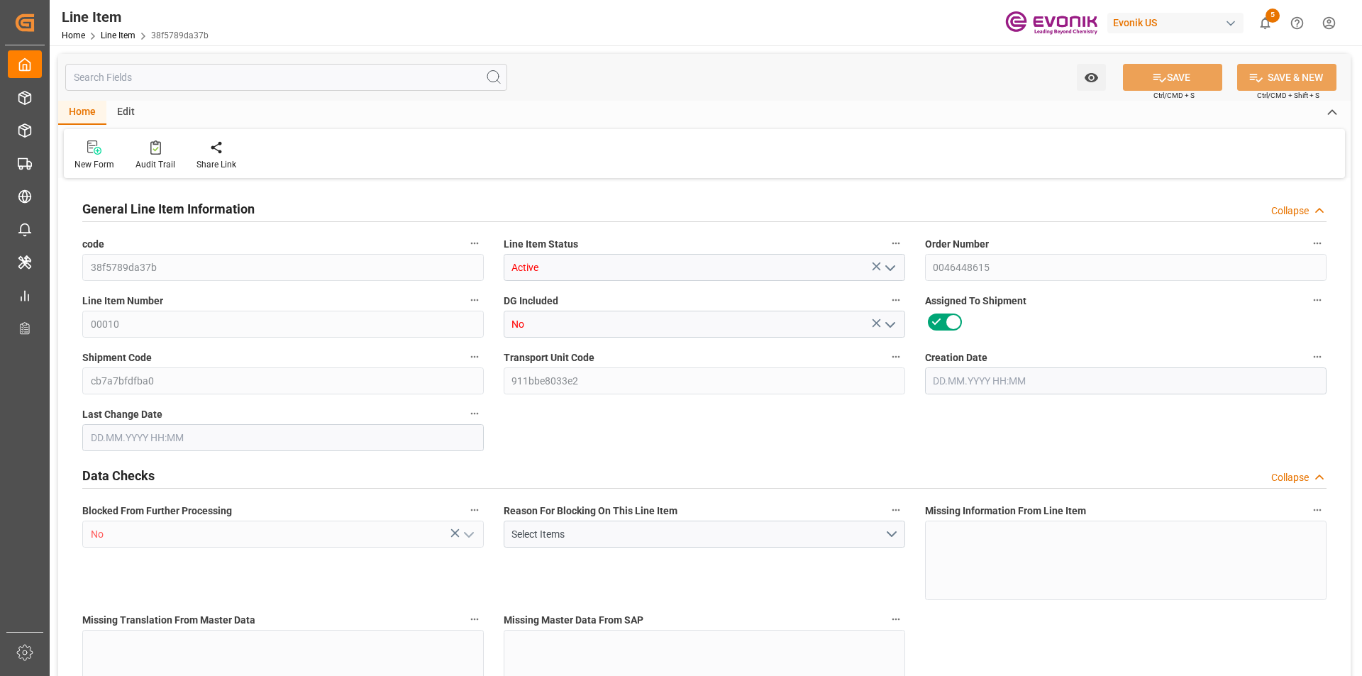
type input "20000"
type input "0"
type input "11.08.2025 18:59"
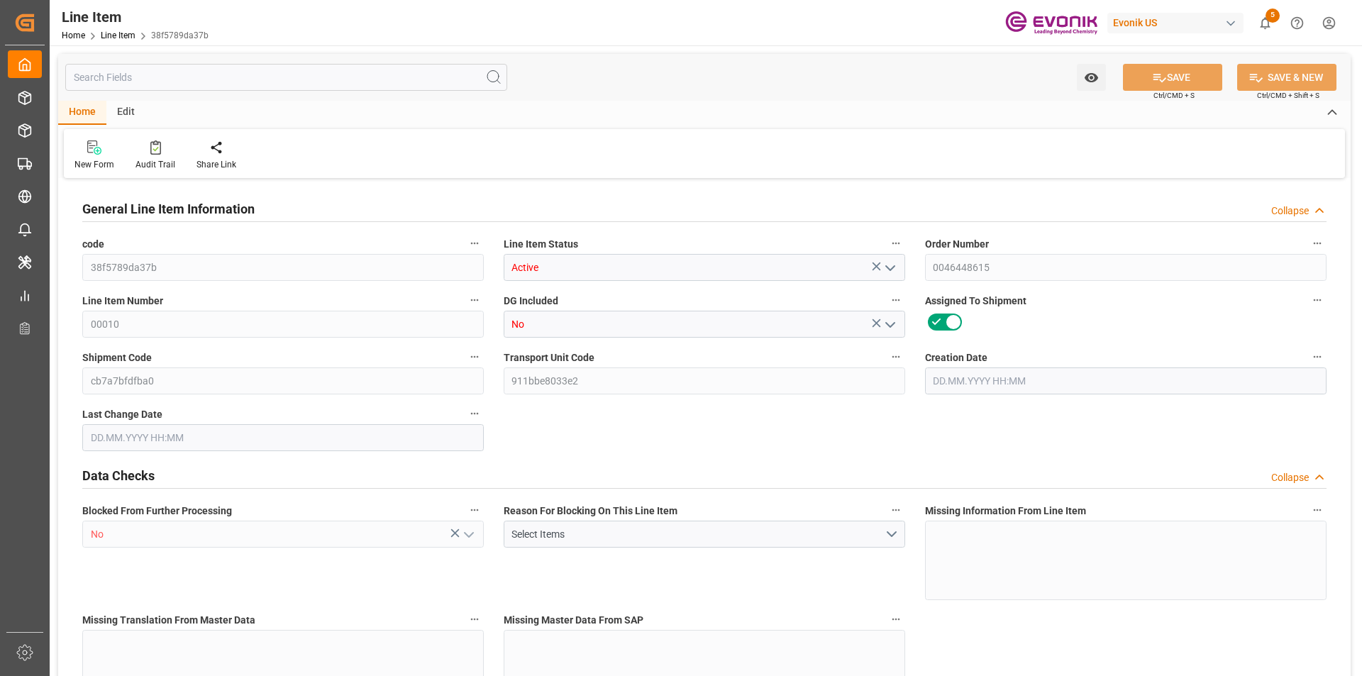
type input "27.08.2025 19:40"
type input "01.11.2025"
type input "11.09.2025"
type input "09.09.2025"
click at [184, 71] on input "text" at bounding box center [286, 77] width 442 height 27
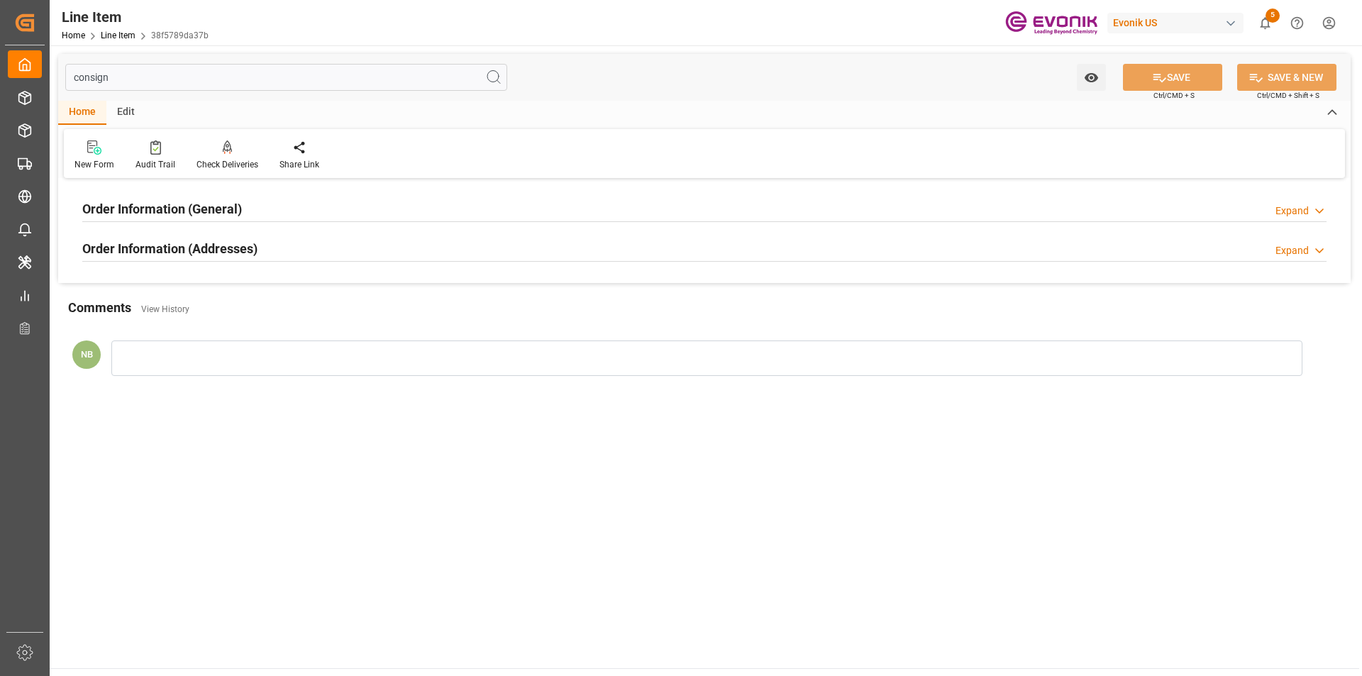
type input "consign"
click at [196, 249] on h2 "Order Information (Addresses)" at bounding box center [169, 248] width 175 height 19
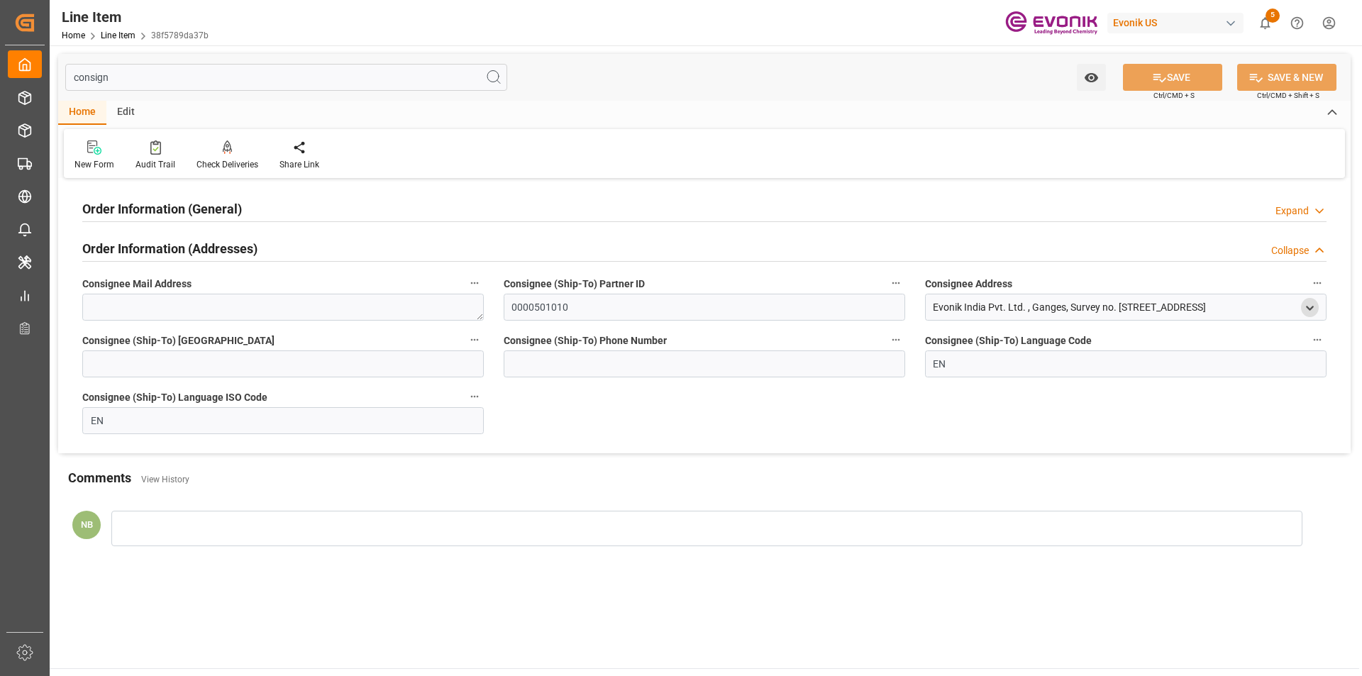
click at [1307, 311] on icon "open menu" at bounding box center [1310, 308] width 12 height 12
